Goal: Download file/media

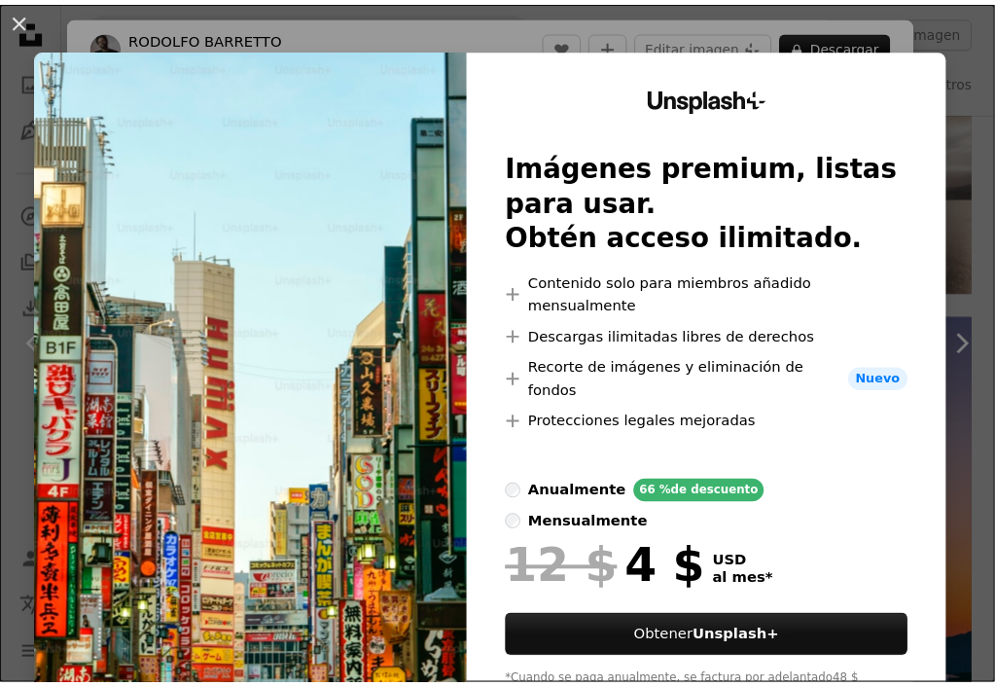
scroll to position [3502, 0]
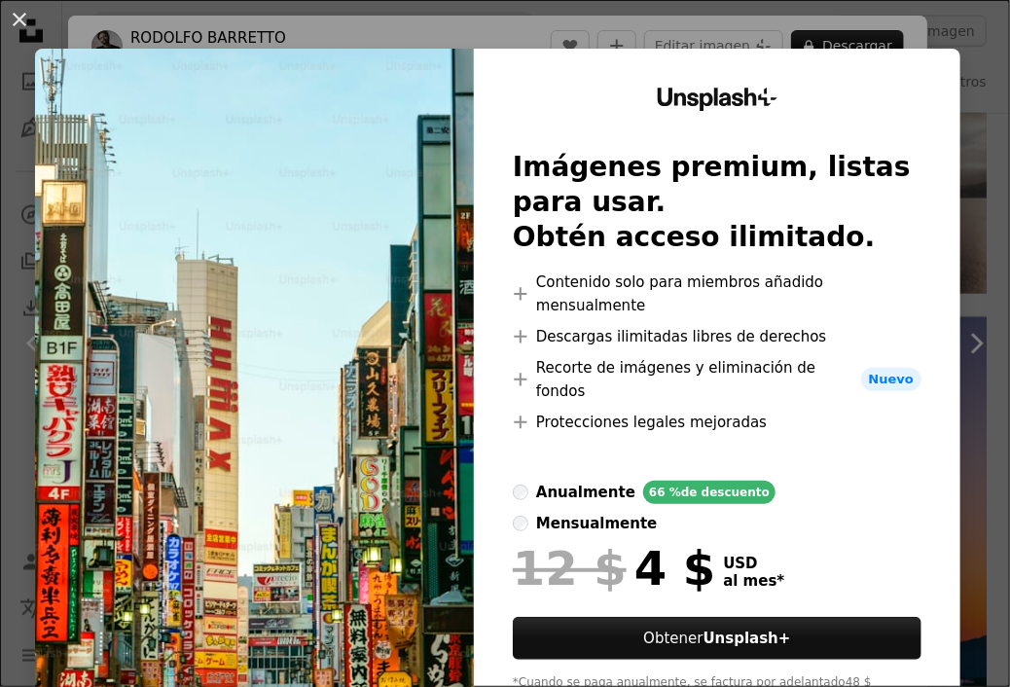
click at [889, 47] on div "An X shape Unsplash+ Imágenes premium, listas para usar. Obtén acceso ilimitado…" at bounding box center [505, 343] width 1010 height 687
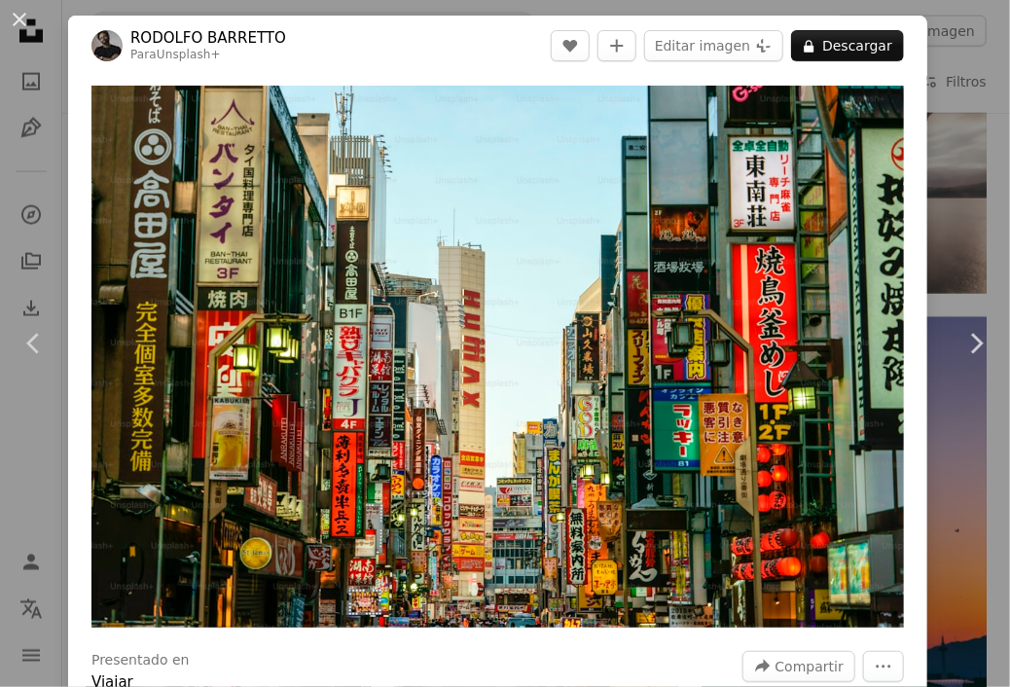
click at [961, 63] on div "An X shape Chevron left Chevron right [PERSON_NAME] Para Unsplash+ A heart A pl…" at bounding box center [505, 343] width 1010 height 687
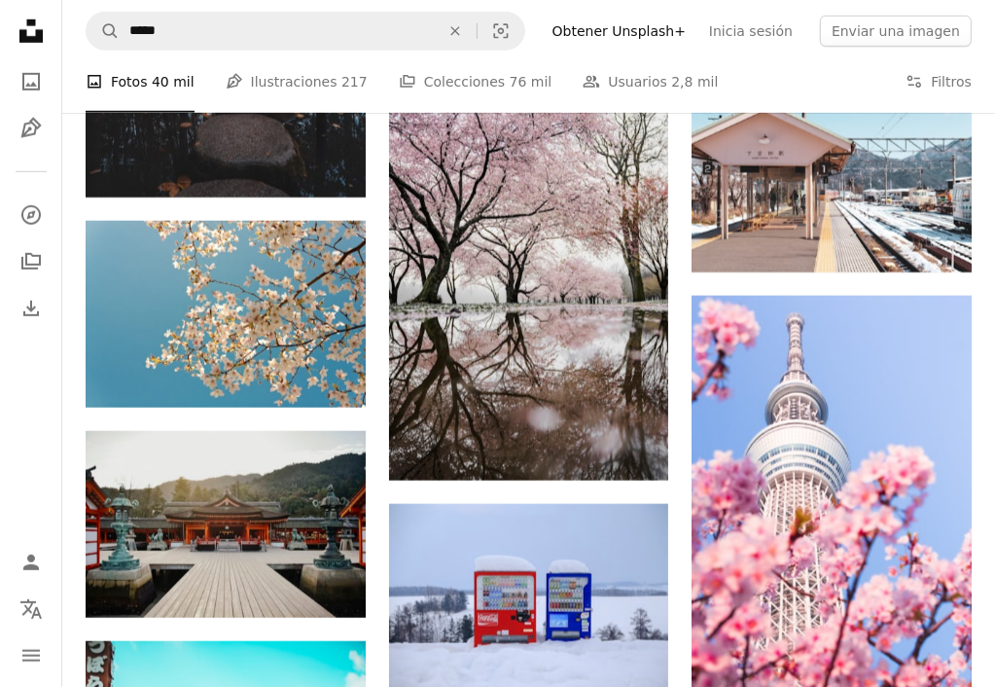
scroll to position [10882, 0]
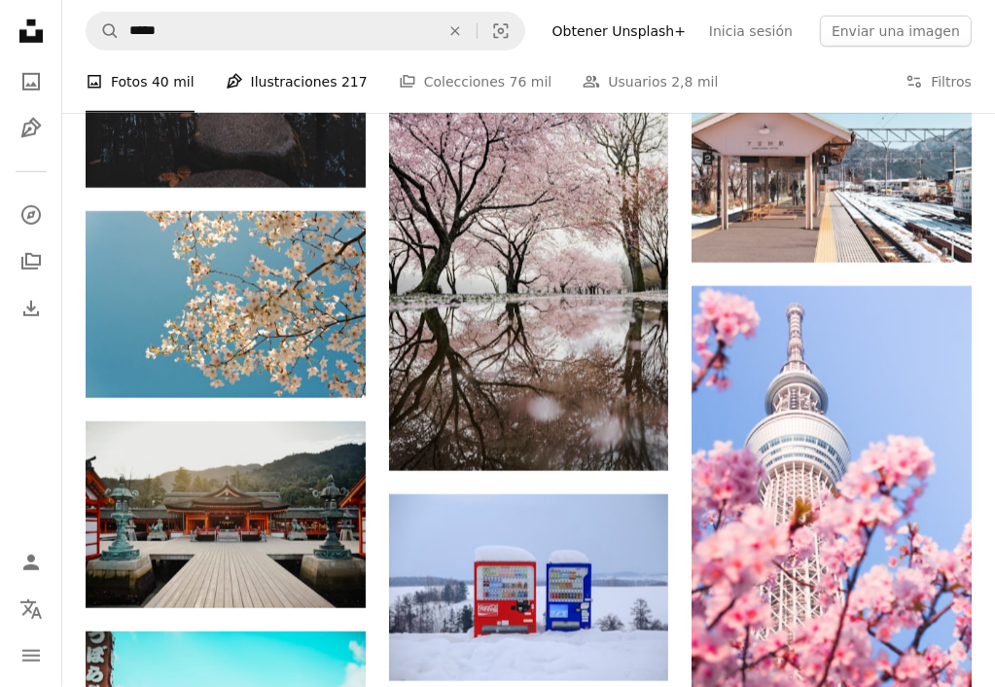
click at [319, 92] on link "Pen Tool Ilustraciones 217" at bounding box center [297, 82] width 142 height 62
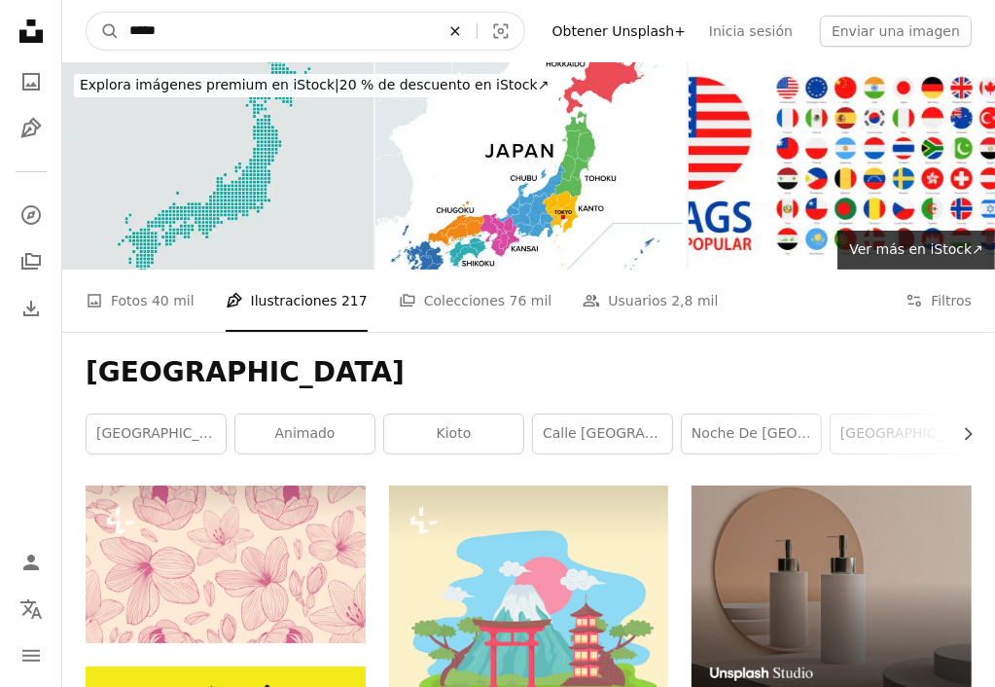
click at [477, 18] on button "An X shape" at bounding box center [455, 31] width 43 height 37
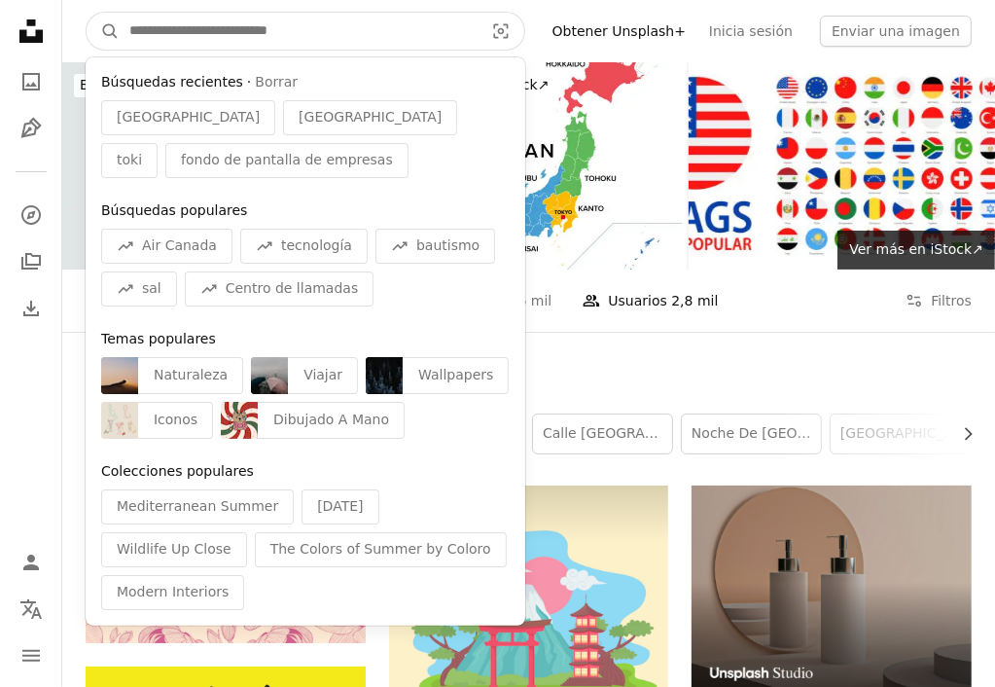
click at [87, 13] on button "A magnifying glass" at bounding box center [103, 31] width 33 height 37
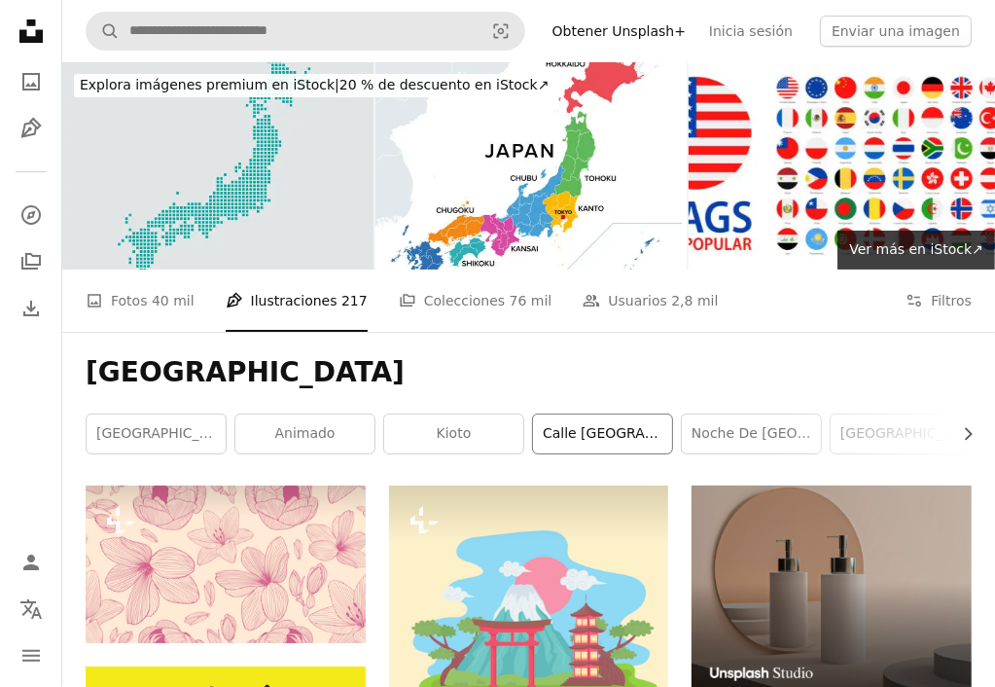
click at [631, 414] on link "calle [GEOGRAPHIC_DATA]" at bounding box center [602, 433] width 139 height 39
click at [794, 414] on link "Noche de [GEOGRAPHIC_DATA]" at bounding box center [751, 433] width 139 height 39
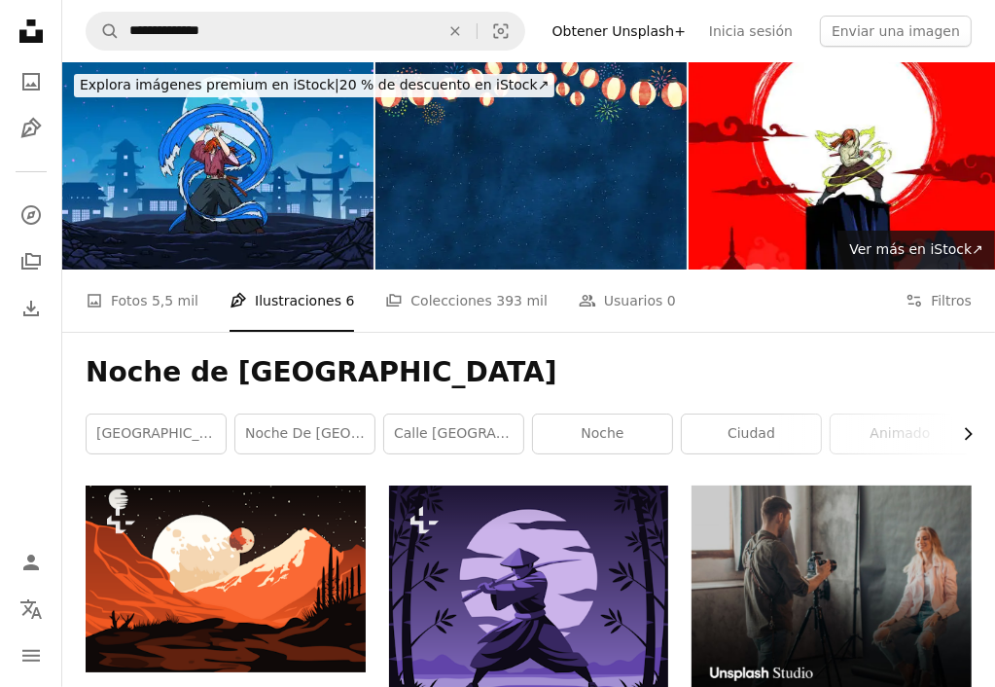
click at [973, 424] on icon "Chevron right" at bounding box center [967, 433] width 19 height 19
click at [482, 414] on link "ciudad" at bounding box center [459, 433] width 139 height 39
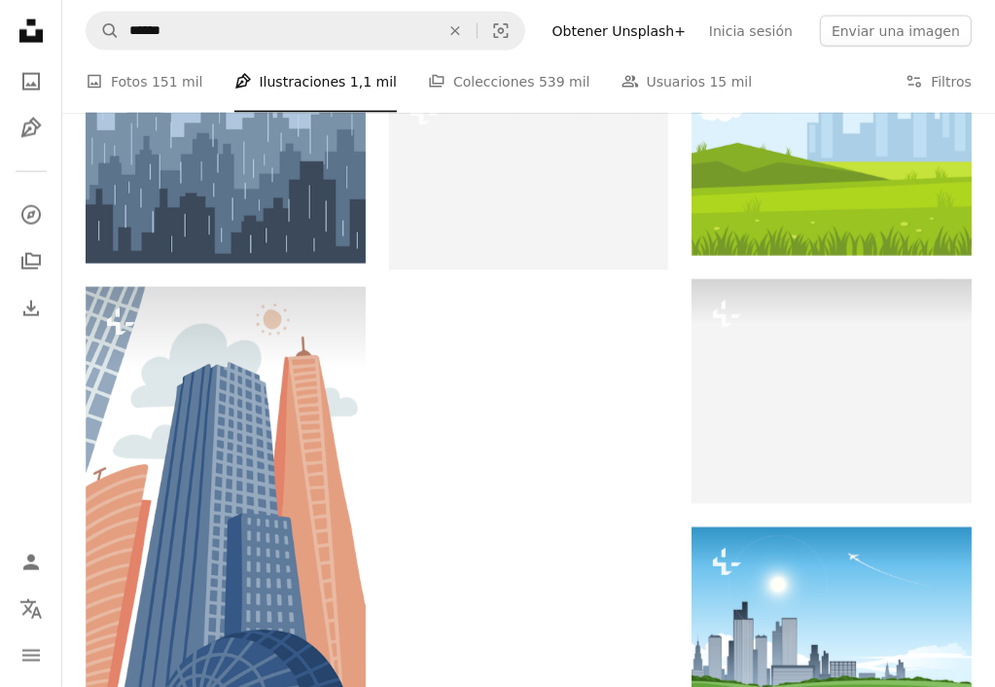
scroll to position [2189, 0]
